Goal: Register for event/course

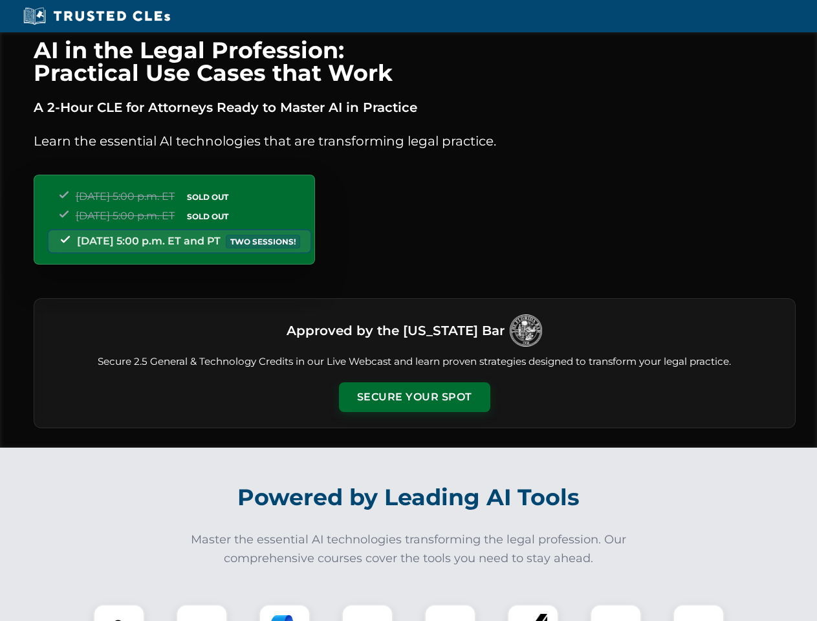
click at [414, 397] on button "Secure Your Spot" at bounding box center [414, 397] width 151 height 30
click at [119, 613] on img at bounding box center [119, 631] width 38 height 38
click at [202, 613] on div at bounding box center [202, 630] width 52 height 52
